Goal: Task Accomplishment & Management: Manage account settings

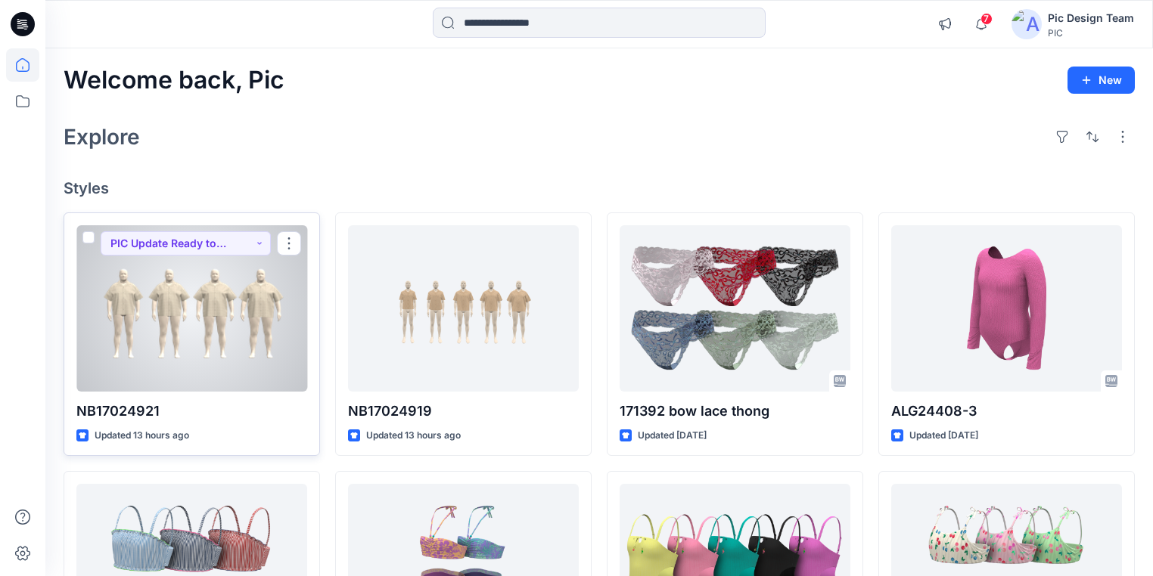
click at [222, 331] on div at bounding box center [191, 308] width 231 height 166
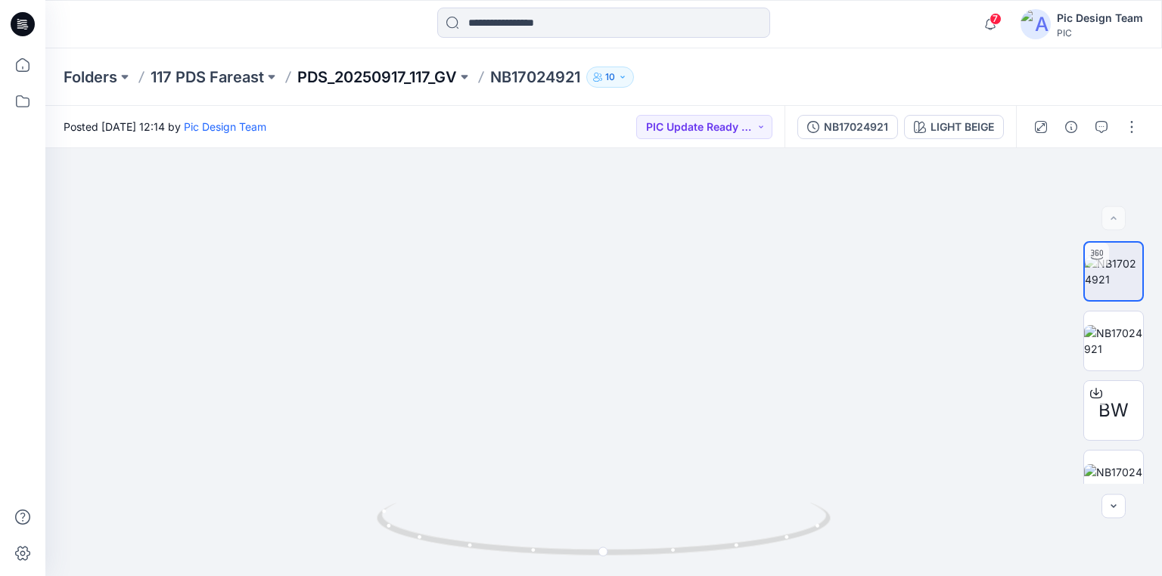
click at [399, 73] on p "PDS_20250917_117_GV" at bounding box center [377, 77] width 160 height 21
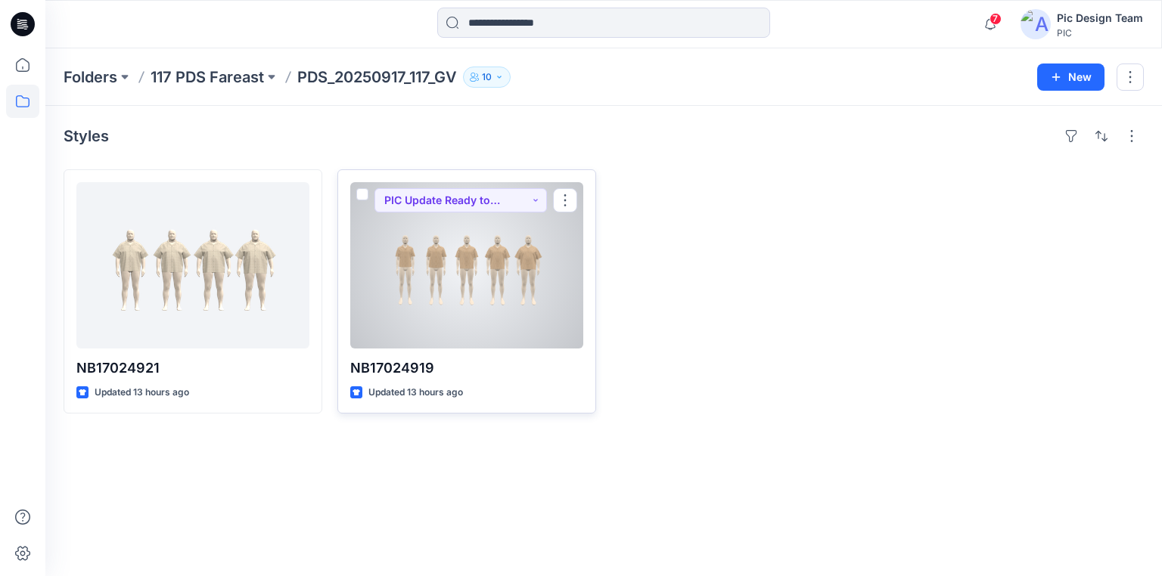
click at [435, 297] on div at bounding box center [466, 265] width 233 height 166
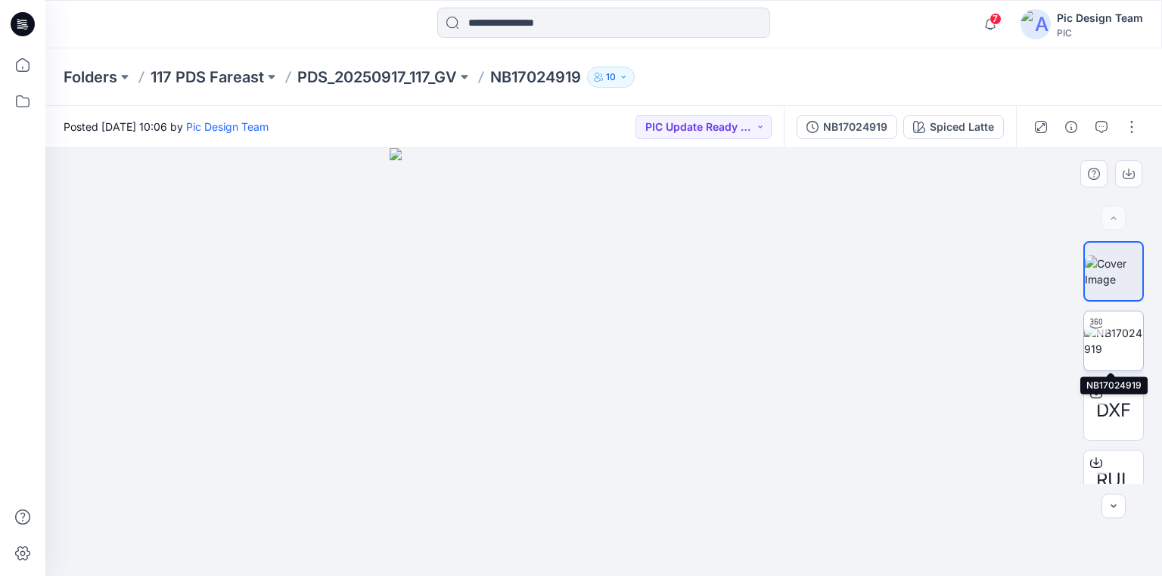
click at [1117, 348] on img at bounding box center [1113, 341] width 59 height 32
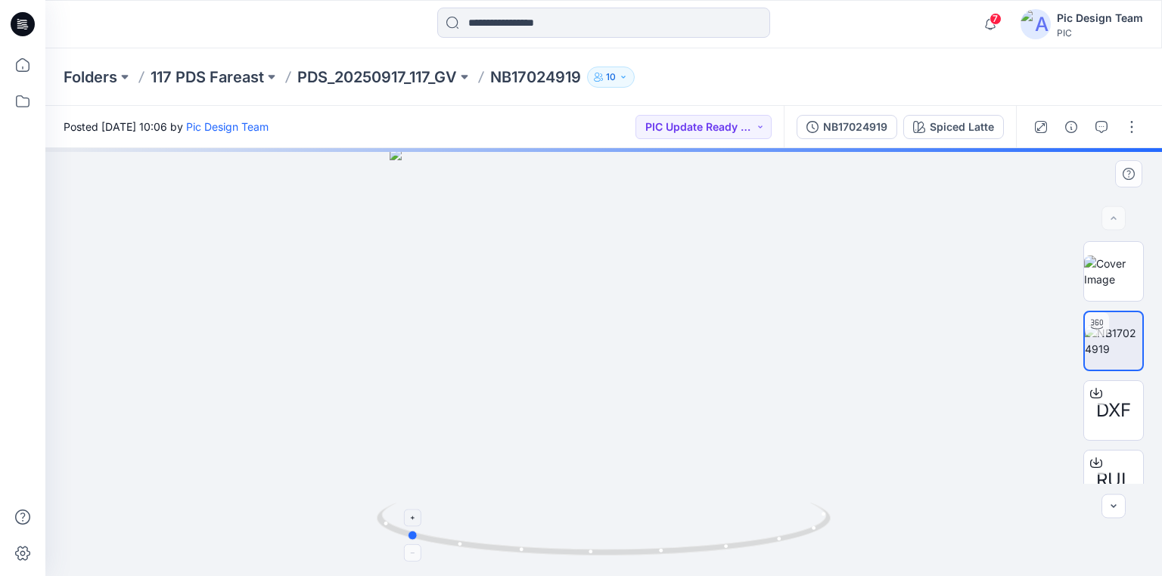
drag, startPoint x: 702, startPoint y: 550, endPoint x: 505, endPoint y: 525, distance: 199.0
click at [505, 525] on icon at bounding box center [606, 531] width 458 height 57
drag, startPoint x: 505, startPoint y: 525, endPoint x: 733, endPoint y: 530, distance: 228.5
click at [733, 530] on icon at bounding box center [606, 531] width 458 height 57
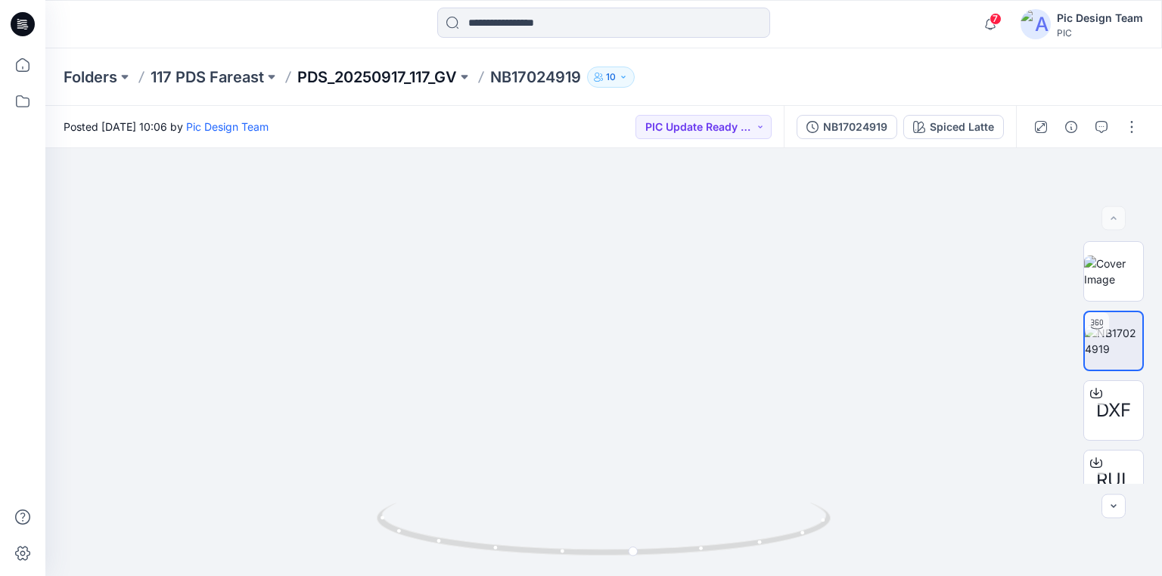
click at [380, 79] on p "PDS_20250917_117_GV" at bounding box center [377, 77] width 160 height 21
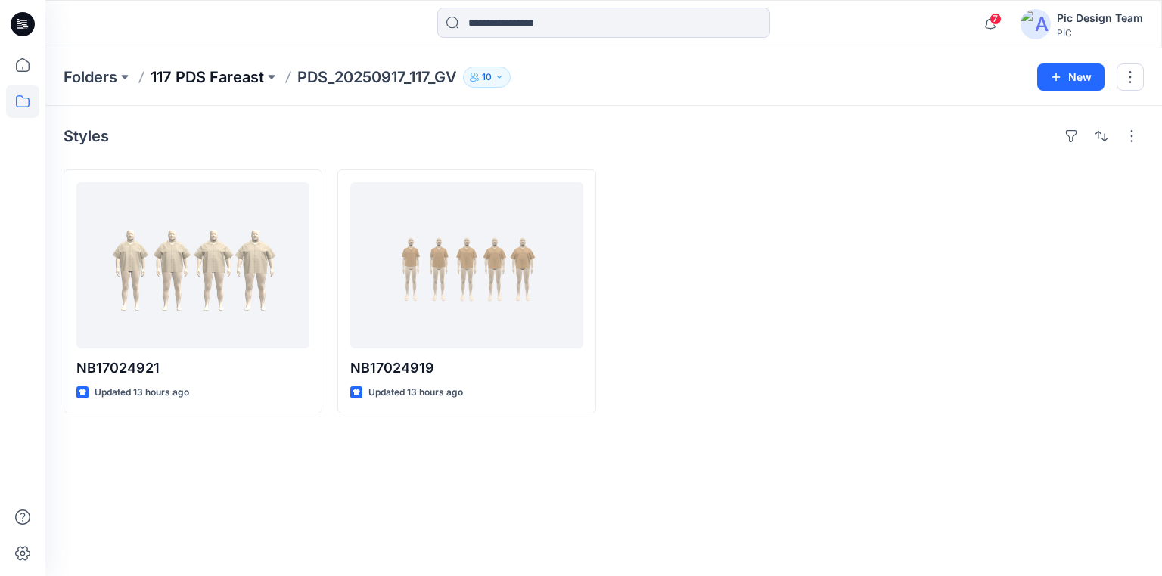
click at [218, 78] on p "117 PDS Fareast" at bounding box center [207, 77] width 113 height 21
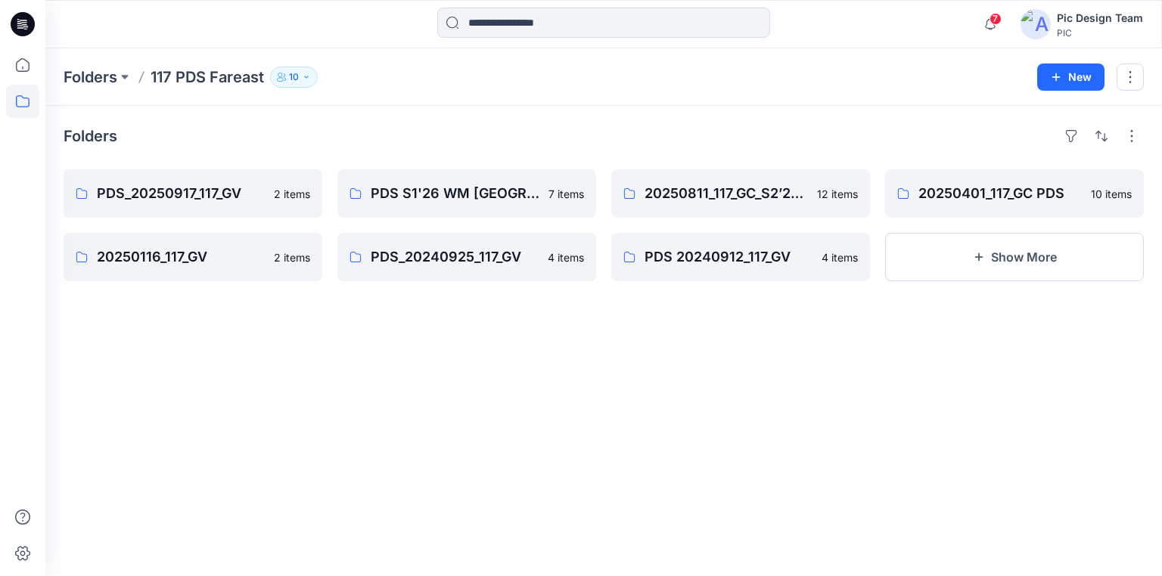
click at [25, 22] on icon at bounding box center [23, 22] width 7 height 1
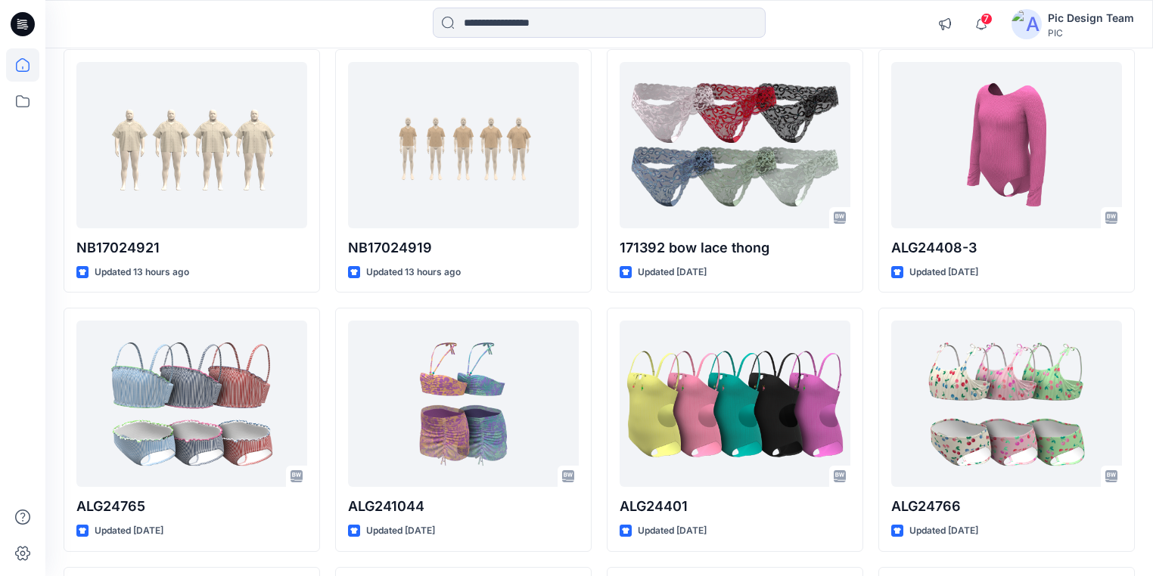
scroll to position [61, 0]
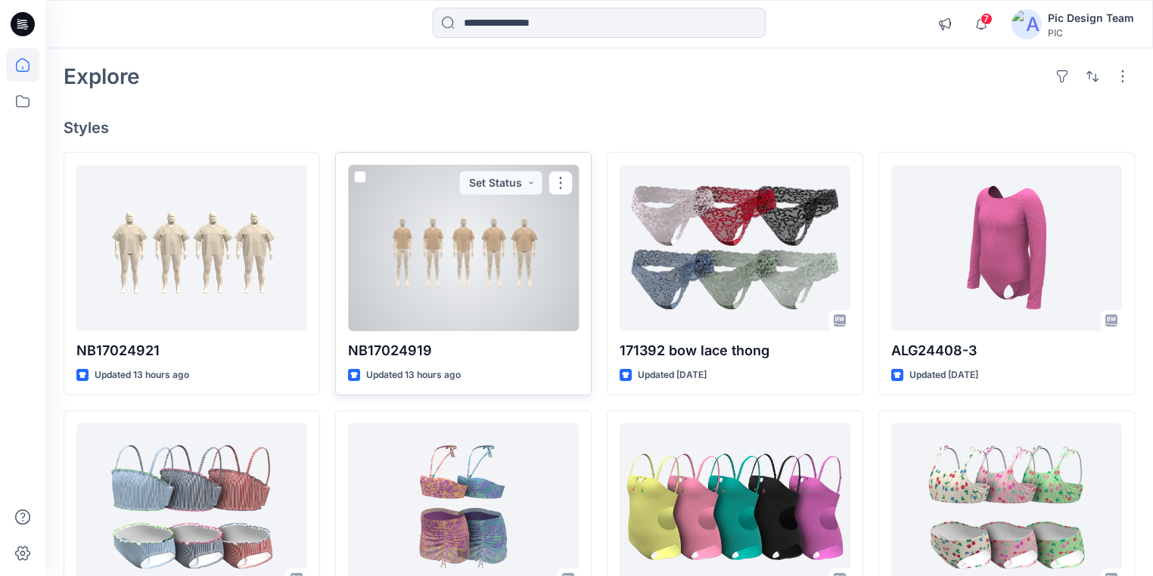
click at [473, 272] on div at bounding box center [463, 248] width 231 height 166
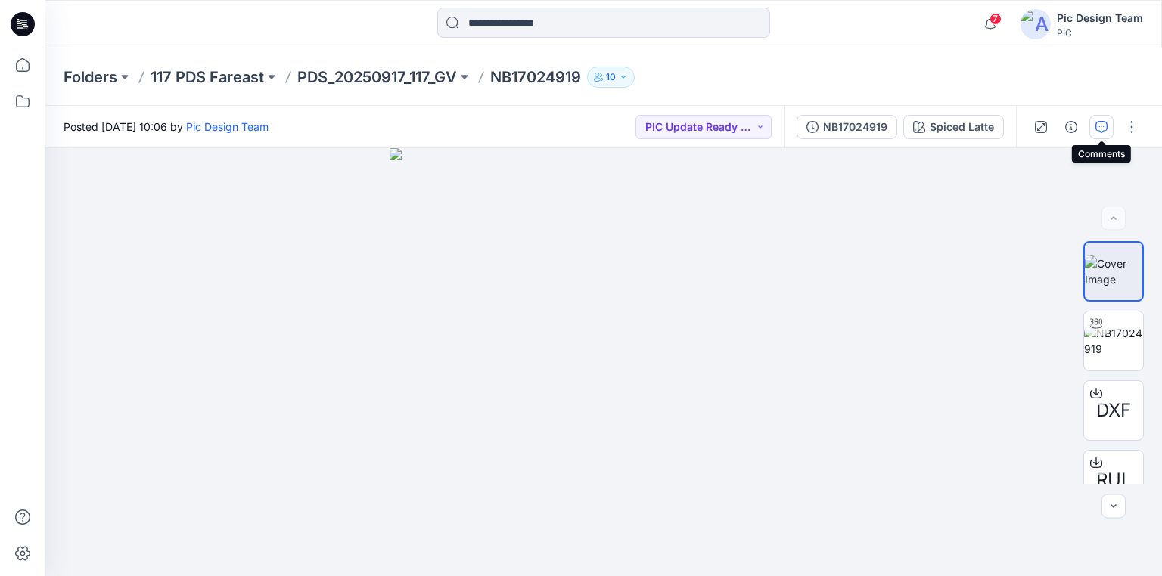
click at [1105, 121] on icon "button" at bounding box center [1101, 127] width 12 height 12
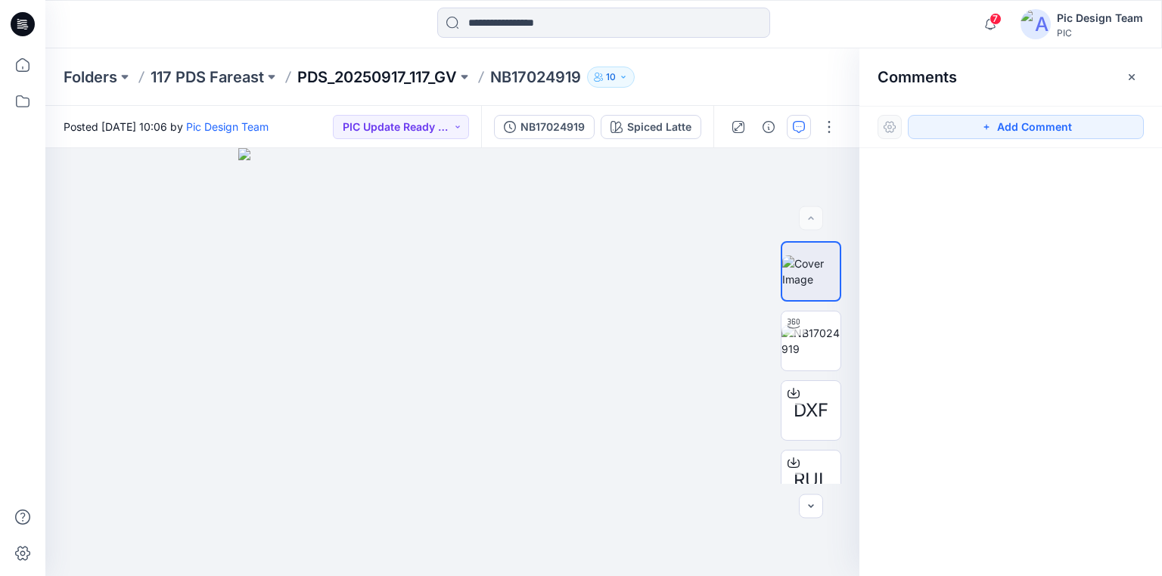
click at [369, 72] on p "PDS_20250917_117_GV" at bounding box center [377, 77] width 160 height 21
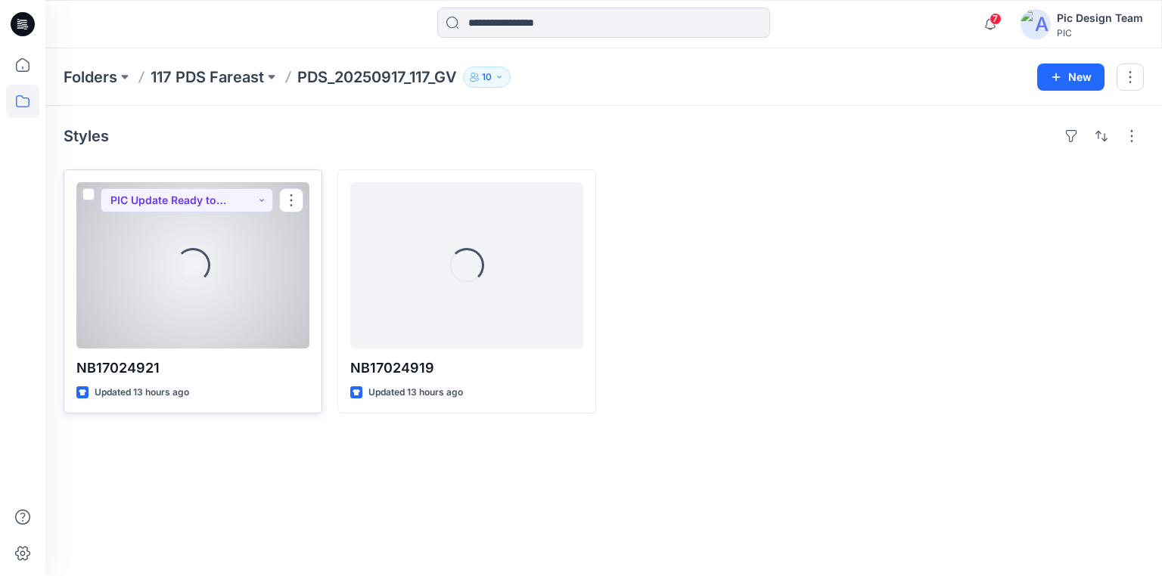
click at [257, 273] on div "Loading..." at bounding box center [192, 265] width 233 height 166
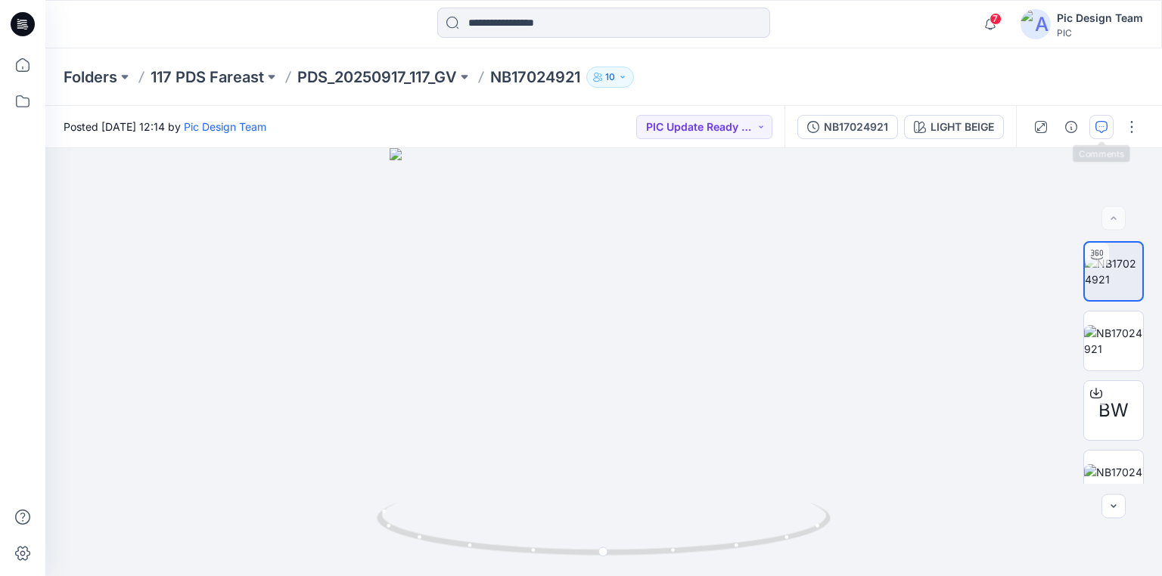
click at [1098, 131] on icon "button" at bounding box center [1101, 127] width 12 height 12
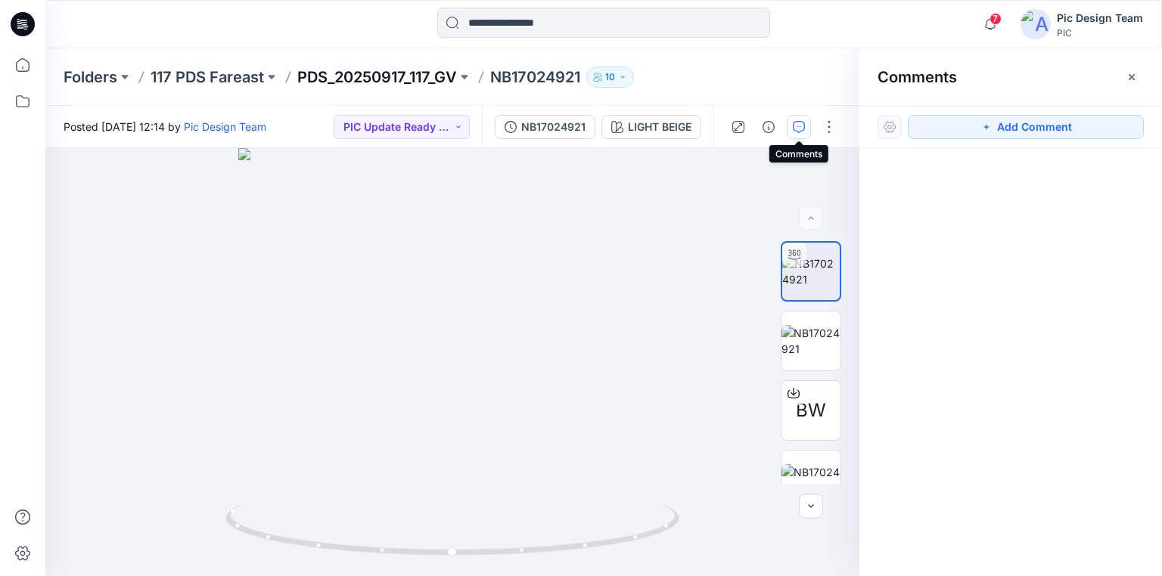
click at [349, 76] on p "PDS_20250917_117_GV" at bounding box center [377, 77] width 160 height 21
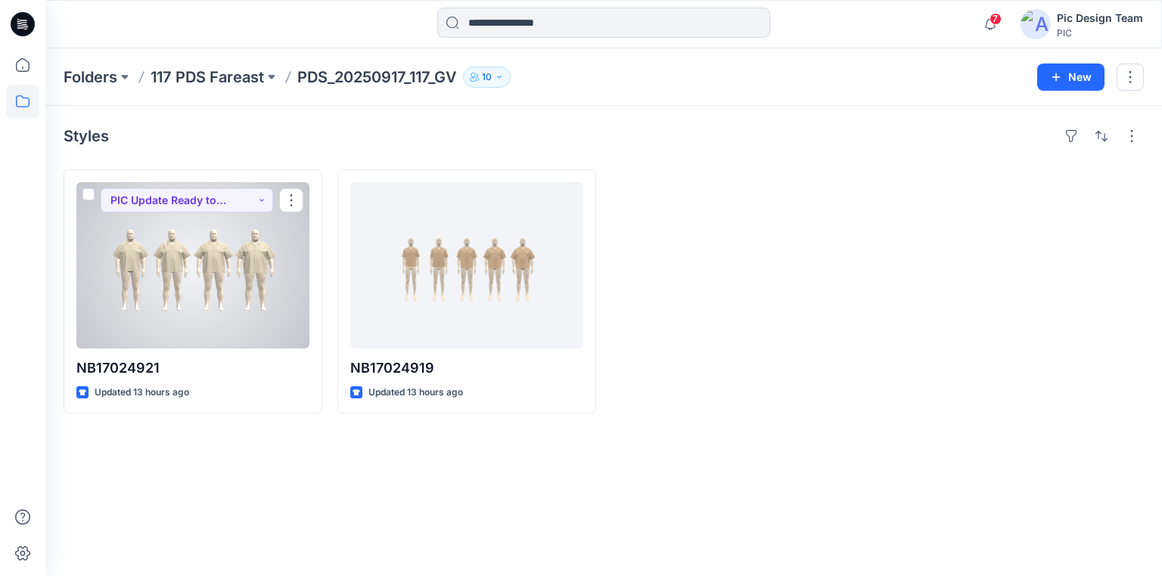
click at [192, 300] on div at bounding box center [192, 265] width 233 height 166
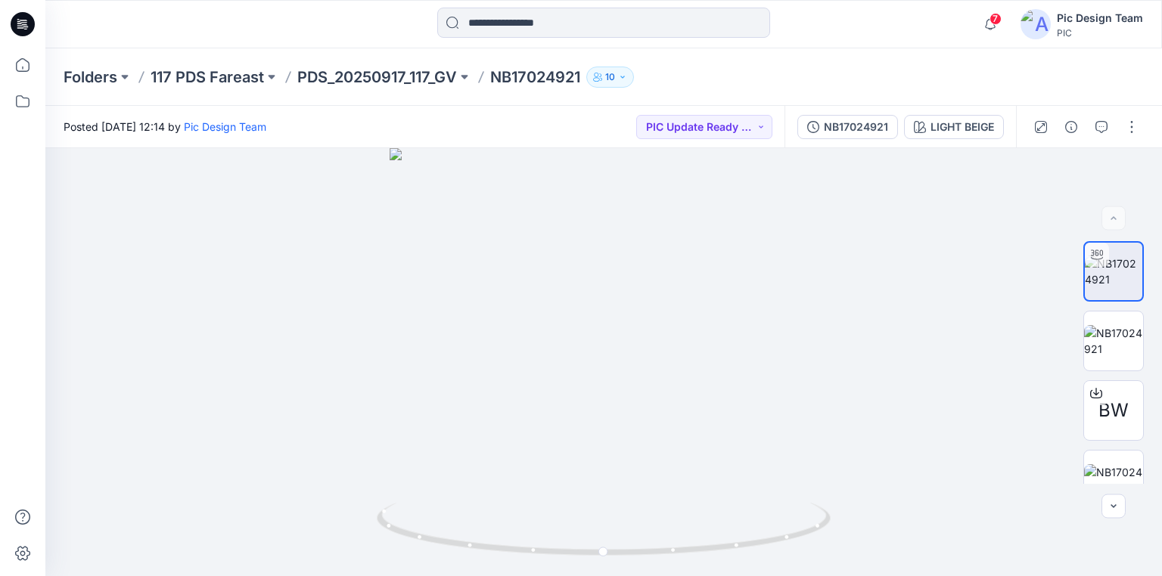
click at [25, 23] on icon at bounding box center [23, 24] width 24 height 48
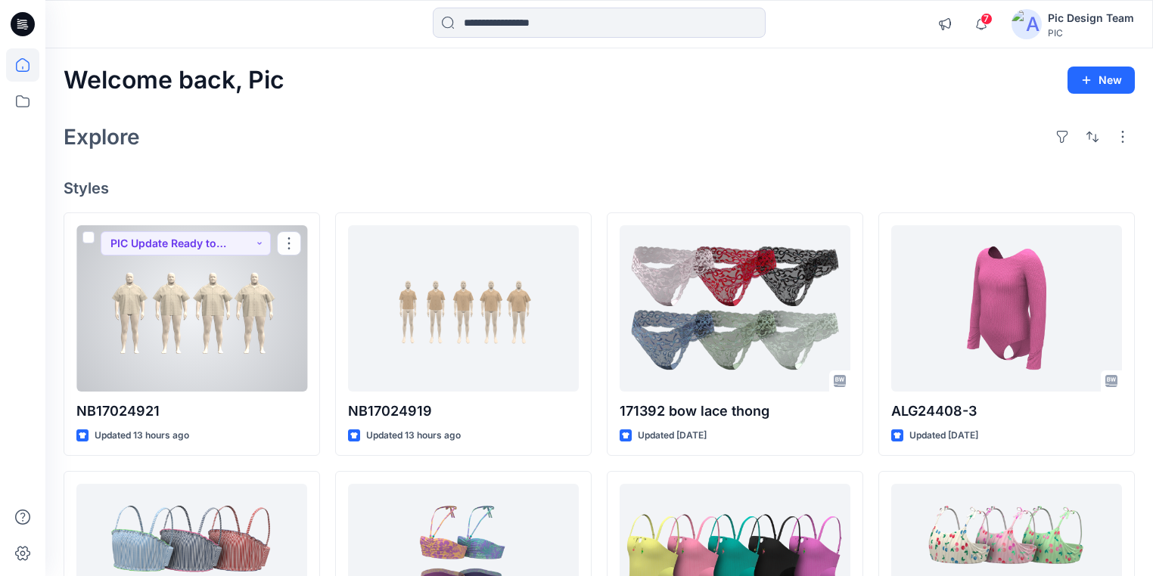
drag, startPoint x: 185, startPoint y: 316, endPoint x: 194, endPoint y: 315, distance: 9.2
click at [184, 315] on div at bounding box center [191, 308] width 231 height 166
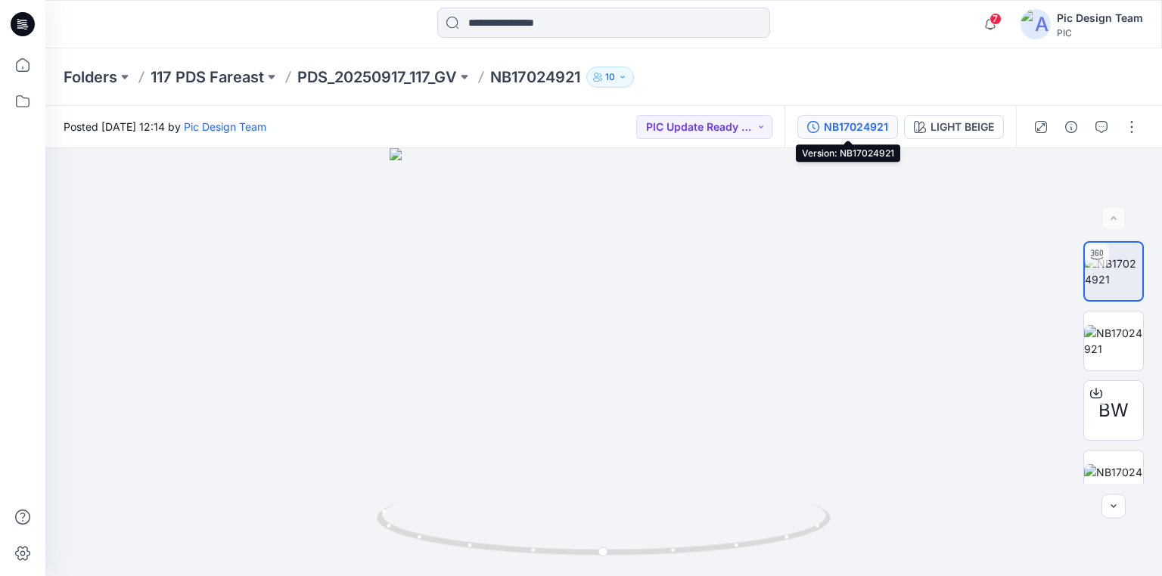
click at [841, 126] on div "NB17024921" at bounding box center [856, 127] width 64 height 17
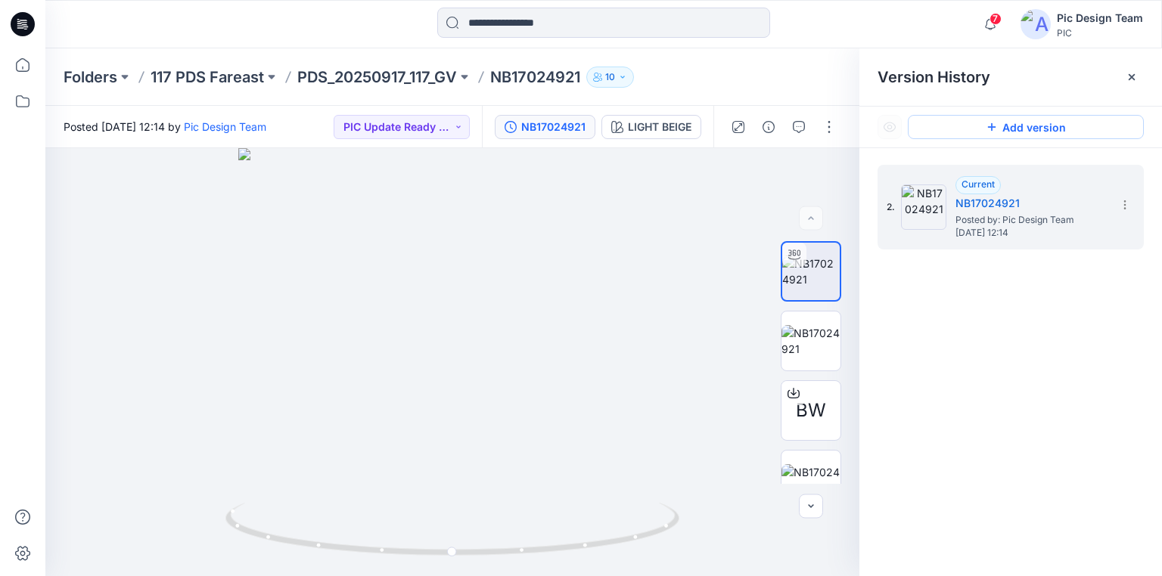
click at [1027, 127] on button "Add version" at bounding box center [1026, 127] width 236 height 24
click at [564, 132] on div "NB17024921" at bounding box center [553, 127] width 64 height 17
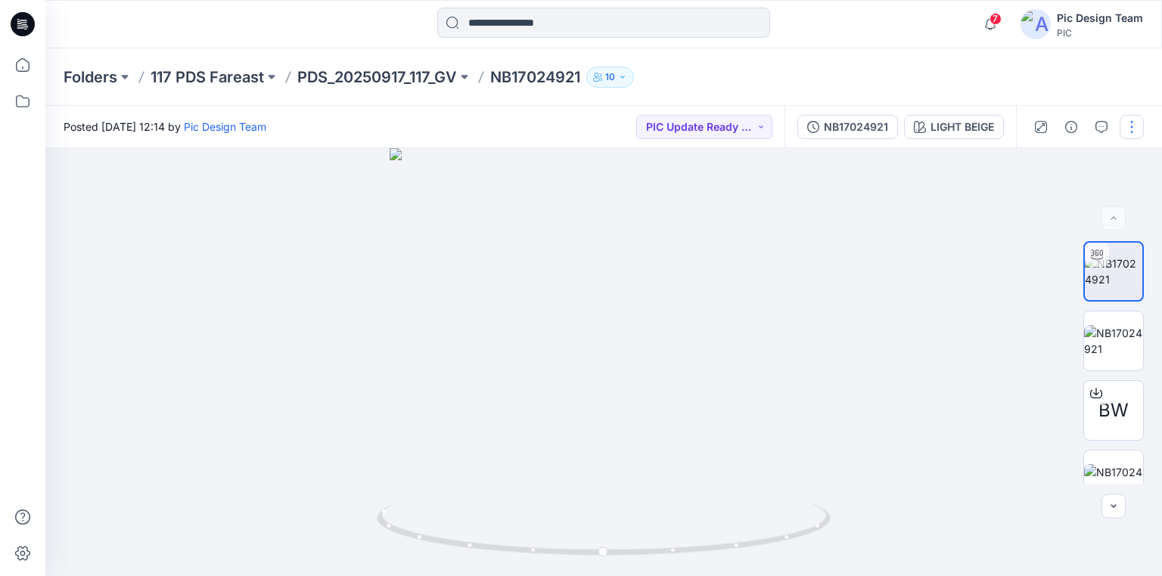
click at [1129, 127] on button "button" at bounding box center [1132, 127] width 24 height 24
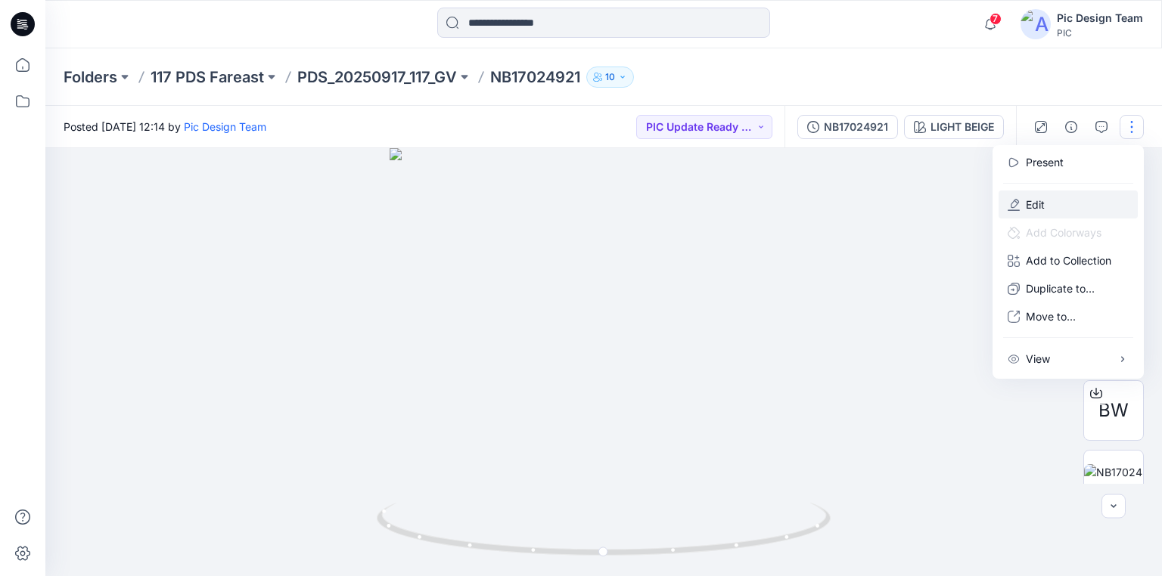
click at [1048, 200] on button "Edit" at bounding box center [1068, 205] width 139 height 28
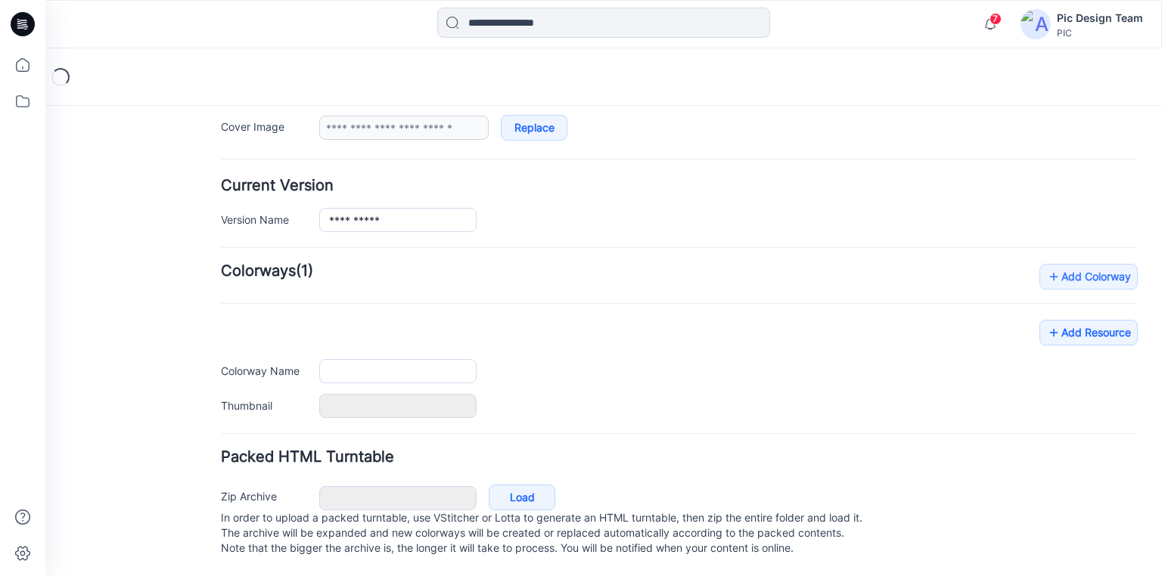
scroll to position [326, 0]
type input "**********"
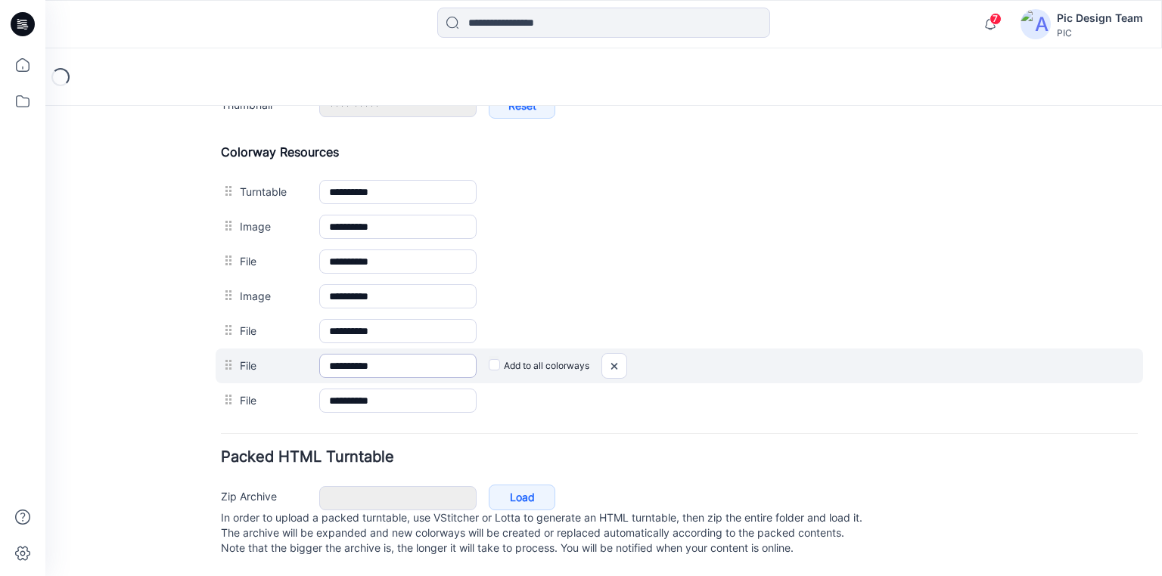
scroll to position [703, 0]
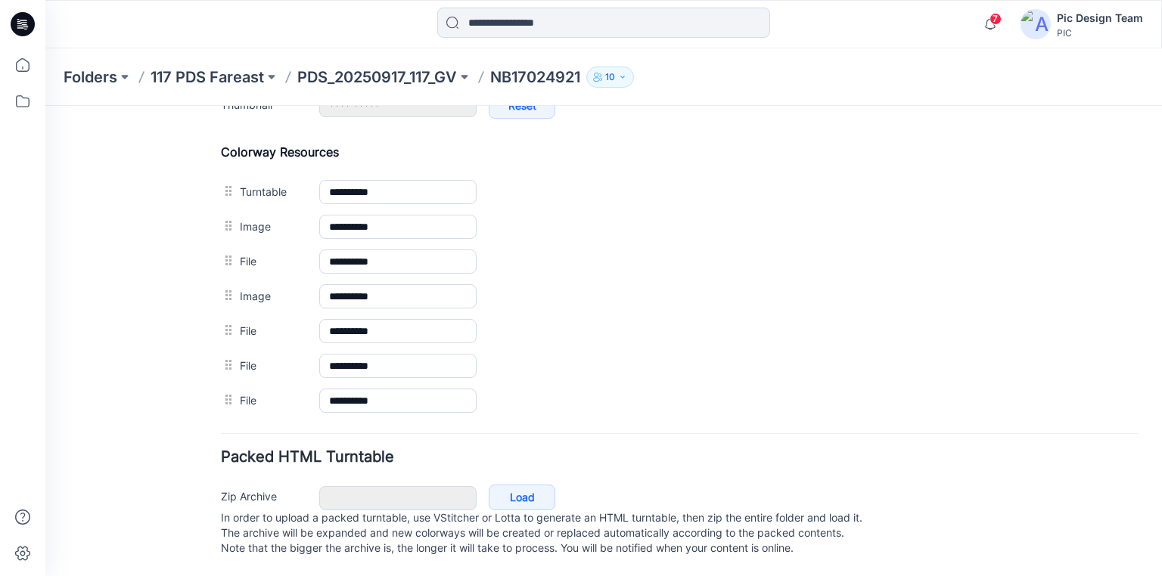
click at [318, 73] on p "PDS_20250917_117_GV" at bounding box center [377, 77] width 160 height 21
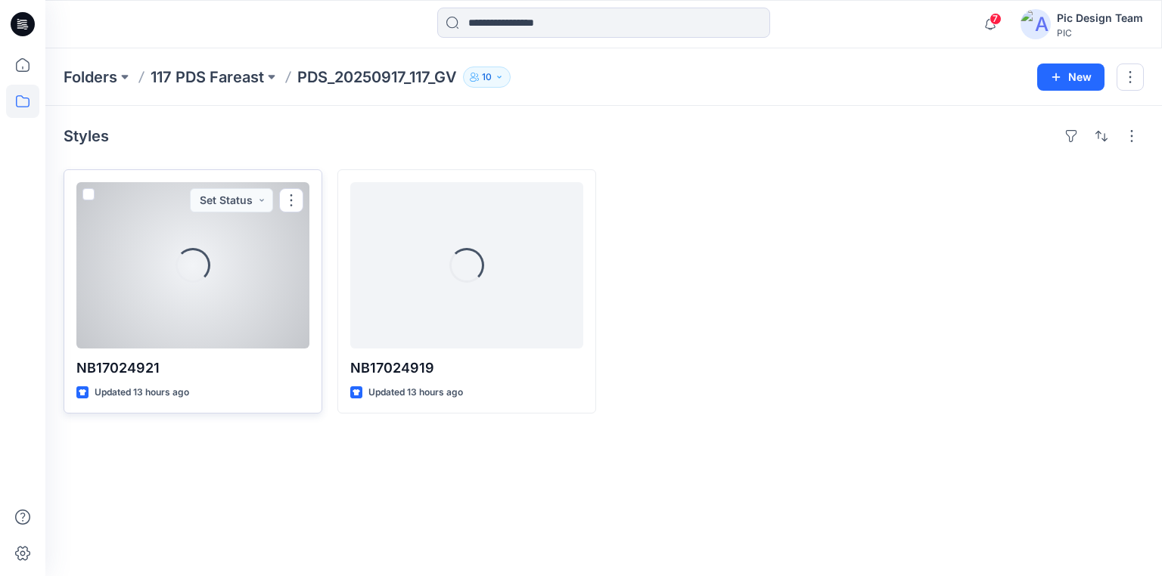
click at [215, 290] on div "Loading..." at bounding box center [192, 265] width 233 height 166
